Goal: Information Seeking & Learning: Learn about a topic

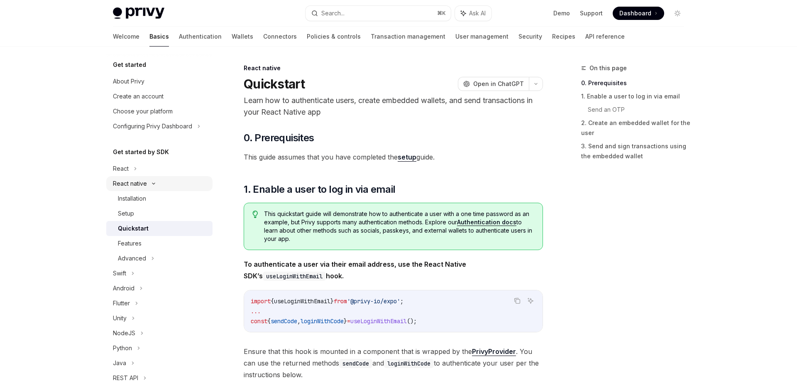
click at [145, 181] on div "React native" at bounding box center [130, 184] width 34 height 10
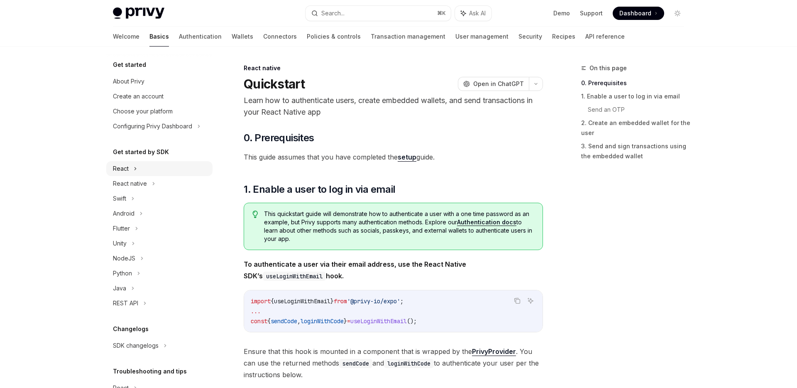
click at [136, 168] on icon at bounding box center [135, 169] width 3 height 10
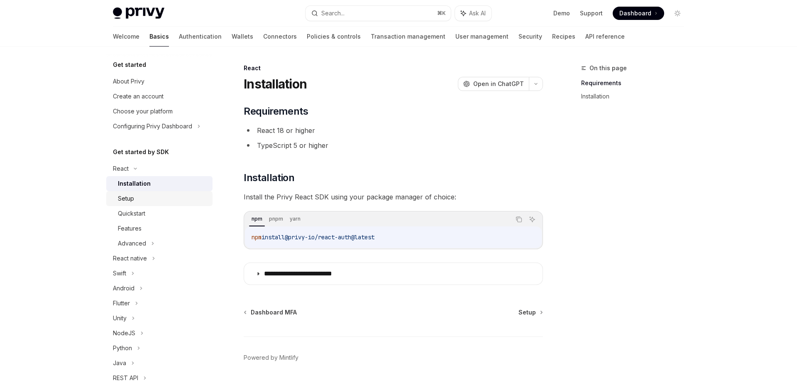
click at [142, 193] on div "Setup" at bounding box center [163, 198] width 90 height 10
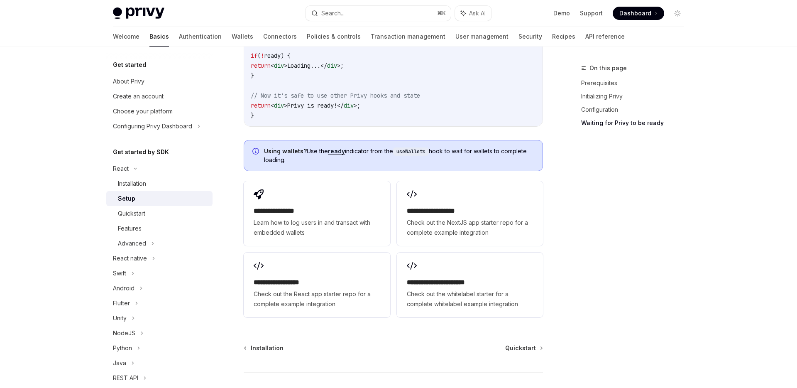
scroll to position [1041, 0]
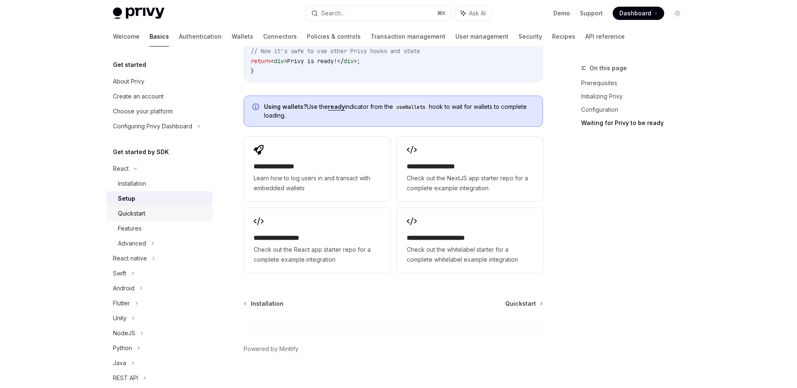
click at [160, 213] on div "Quickstart" at bounding box center [163, 213] width 90 height 10
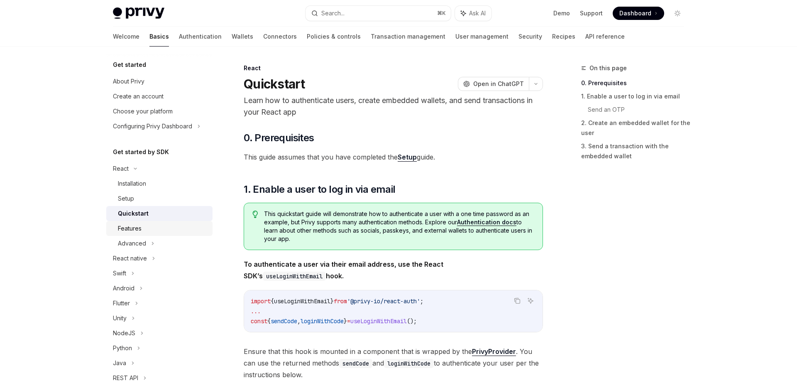
click at [156, 228] on div "Features" at bounding box center [163, 228] width 90 height 10
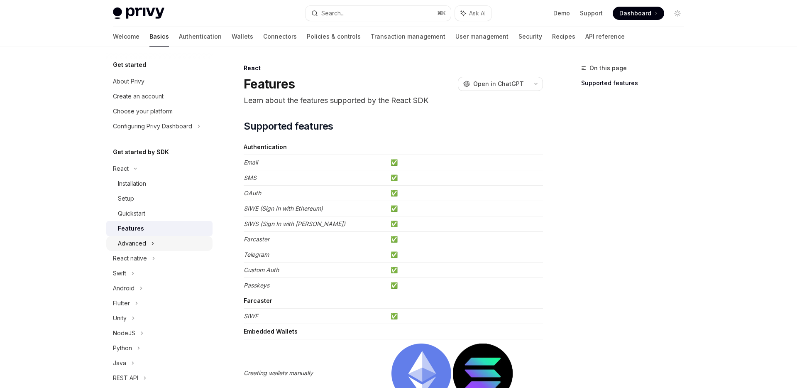
click at [143, 243] on div "Advanced" at bounding box center [132, 243] width 28 height 10
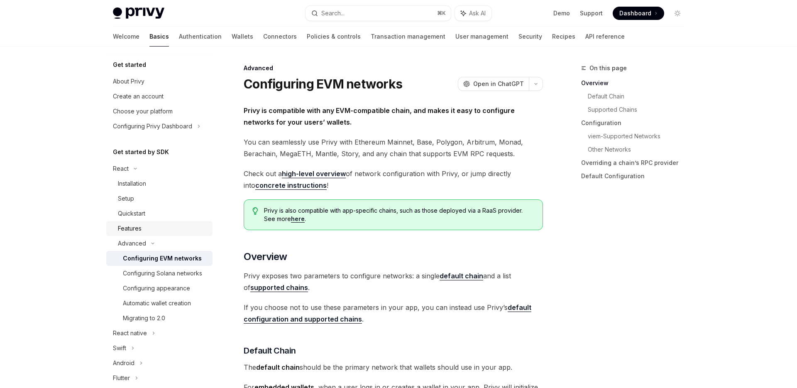
click at [155, 232] on div "Features" at bounding box center [163, 228] width 90 height 10
click at [167, 218] on div "Quickstart" at bounding box center [163, 213] width 90 height 10
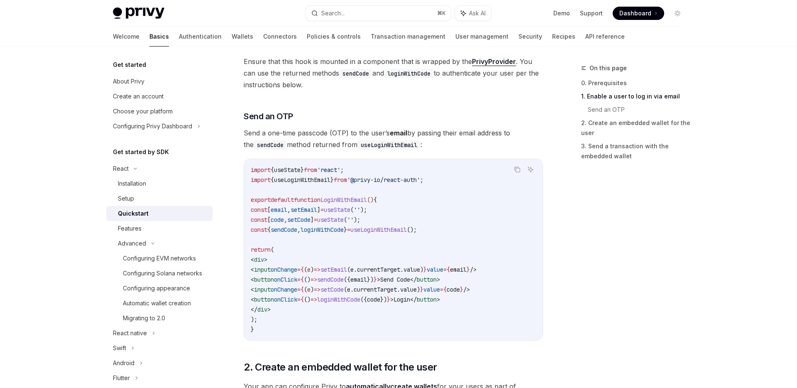
scroll to position [161, 0]
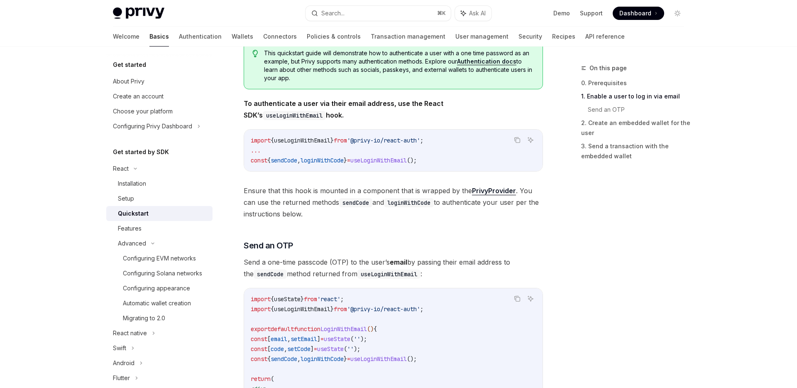
type textarea "*"
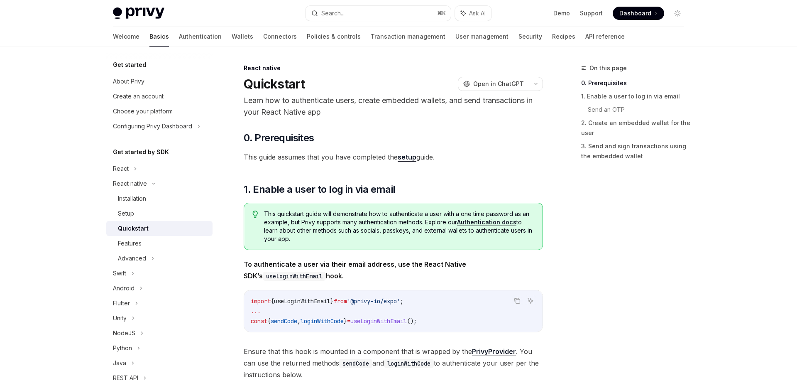
click at [377, 302] on span "'@privy-io/expo'" at bounding box center [373, 300] width 53 height 7
copy span "privy"
type textarea "*"
